Goal: Information Seeking & Learning: Check status

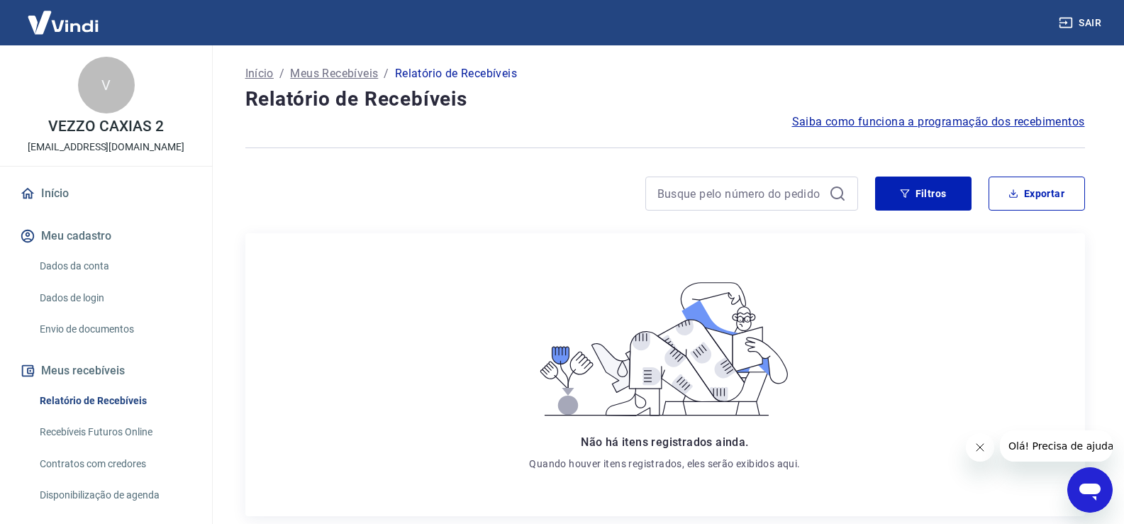
click at [110, 104] on div "V" at bounding box center [106, 85] width 57 height 57
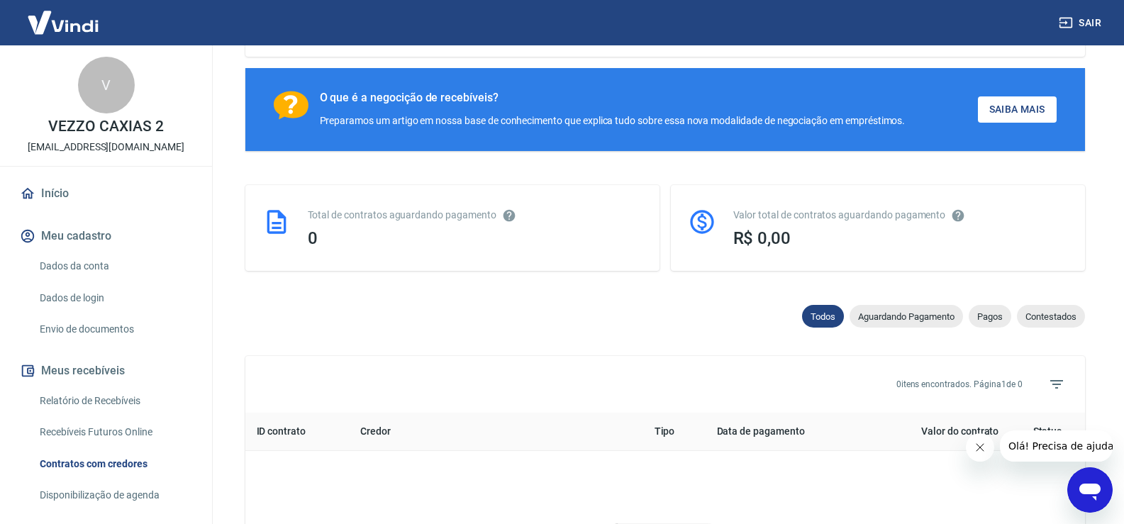
scroll to position [213, 0]
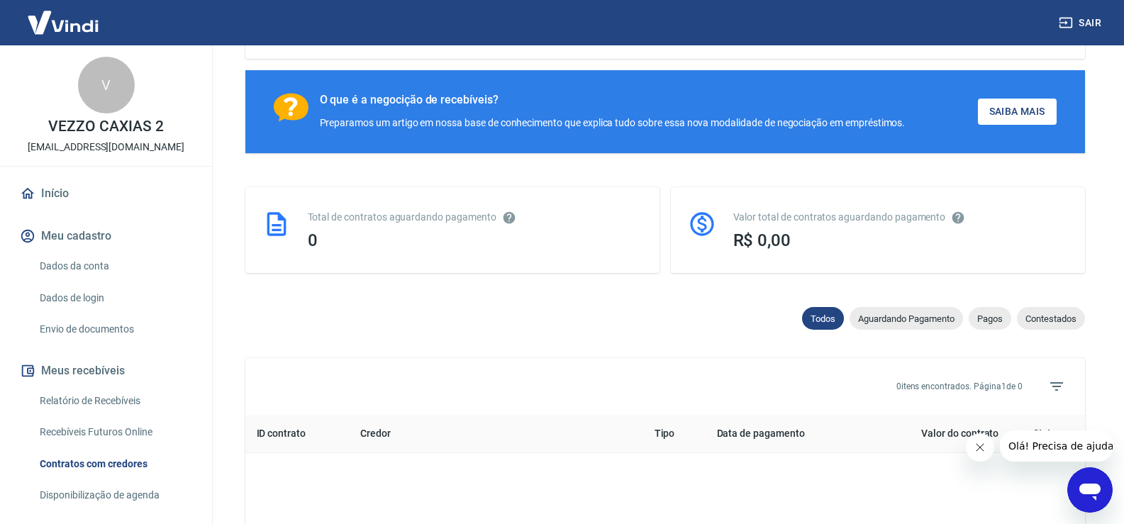
click at [121, 192] on link "Início" at bounding box center [106, 193] width 178 height 31
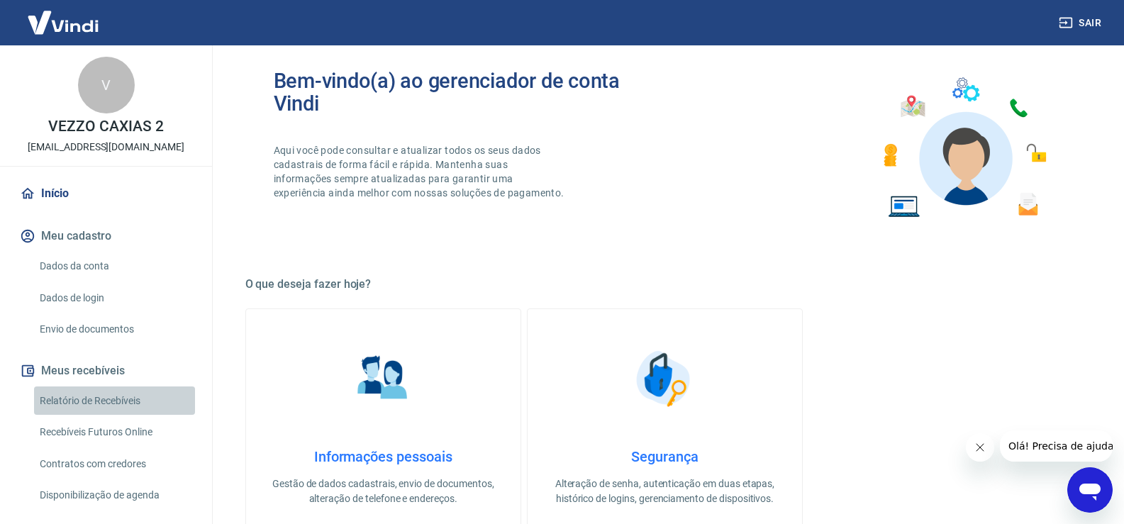
click at [141, 403] on link "Relatório de Recebíveis" at bounding box center [114, 400] width 161 height 29
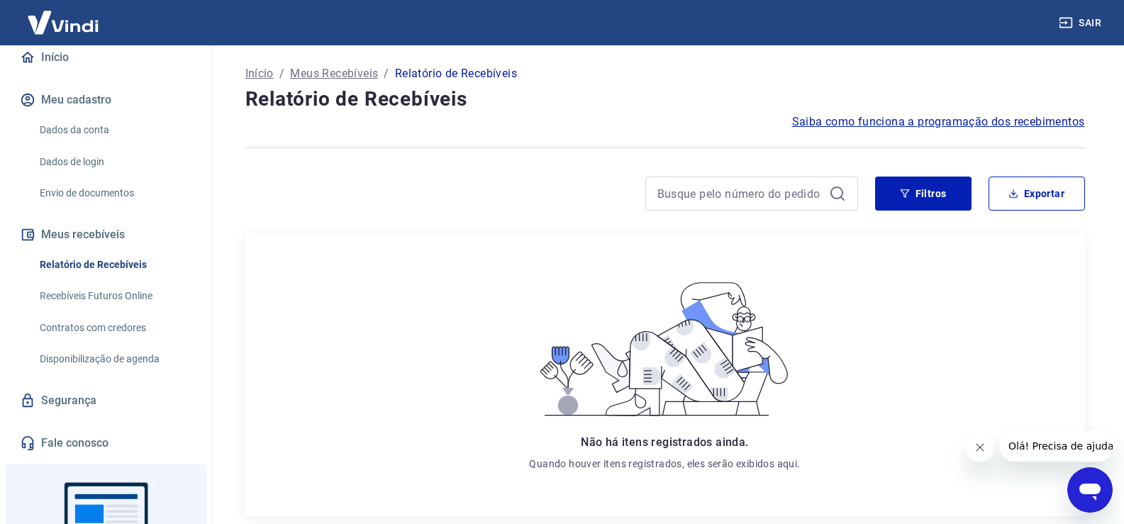
scroll to position [142, 0]
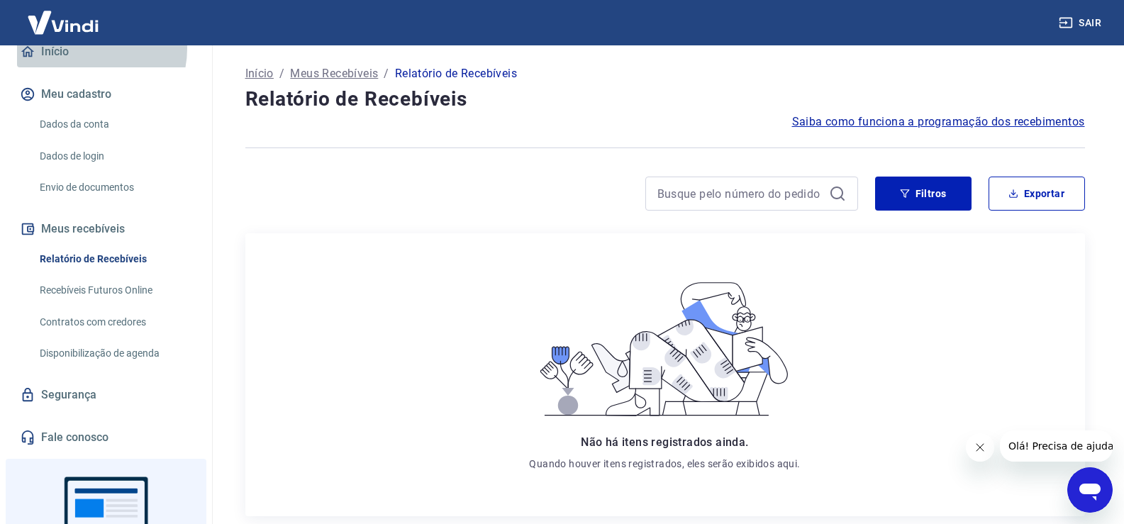
click at [84, 48] on link "Início" at bounding box center [106, 51] width 178 height 31
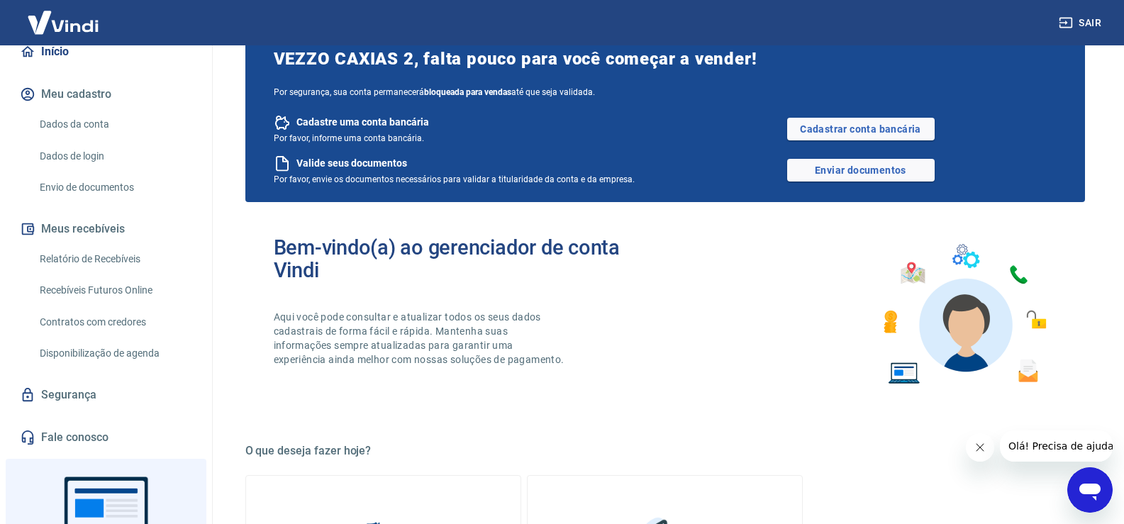
scroll to position [142, 0]
